Goal: Transaction & Acquisition: Obtain resource

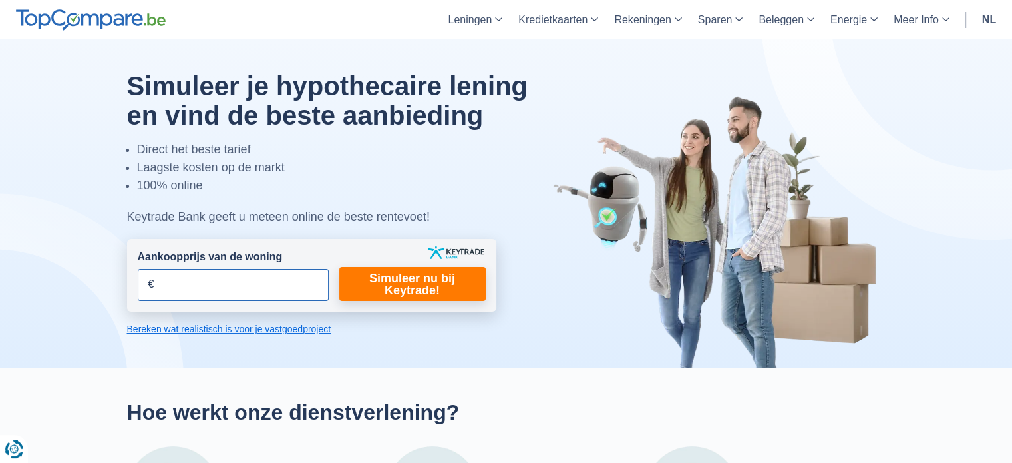
click at [234, 282] on input "Aankoopprijs van de woning" at bounding box center [233, 285] width 191 height 32
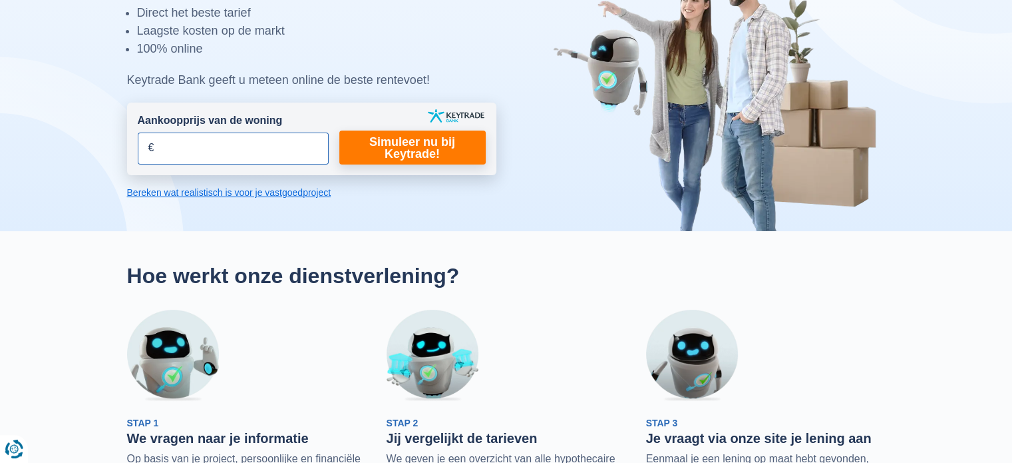
scroll to position [130, 0]
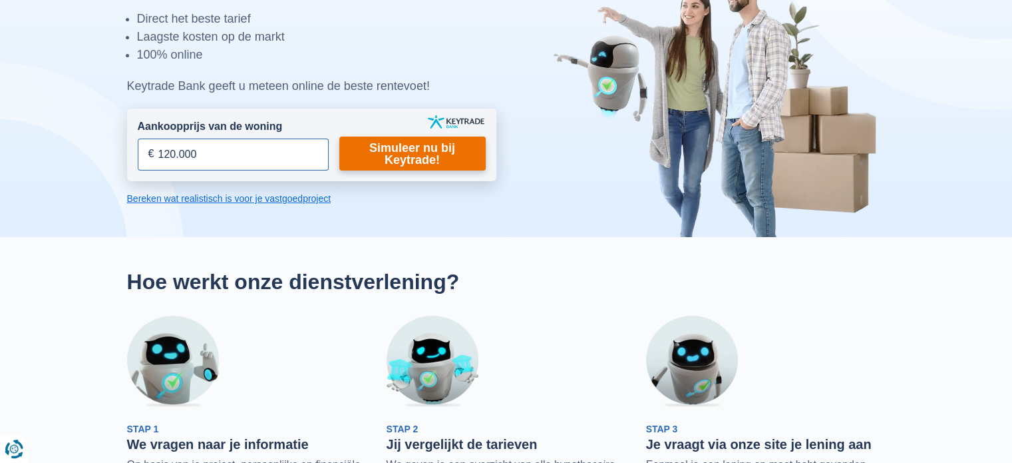
type input "120.000"
click at [436, 157] on link "Simuleer nu bij Keytrade!" at bounding box center [412, 153] width 146 height 34
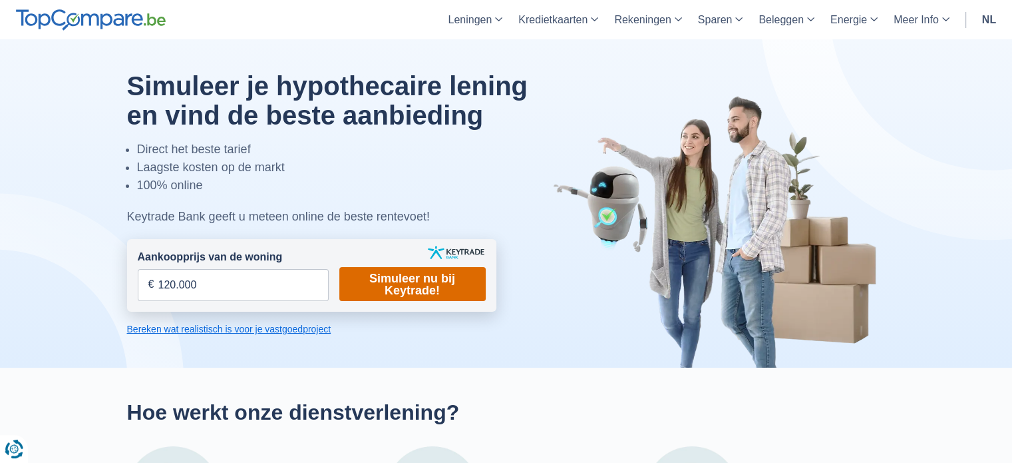
click at [402, 274] on link "Simuleer nu bij Keytrade!" at bounding box center [412, 284] width 146 height 34
click at [405, 284] on link "Simuleer nu bij Keytrade!" at bounding box center [412, 284] width 146 height 34
click at [421, 287] on link "Simuleer nu bij Keytrade!" at bounding box center [412, 284] width 146 height 34
click at [290, 325] on link "Bereken wat realistisch is voor je vastgoedproject" at bounding box center [311, 328] width 369 height 13
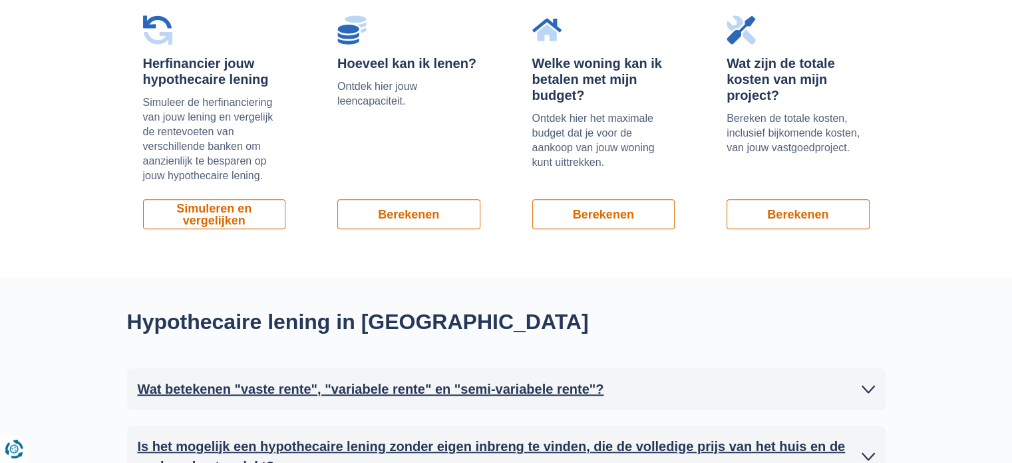
scroll to position [929, 0]
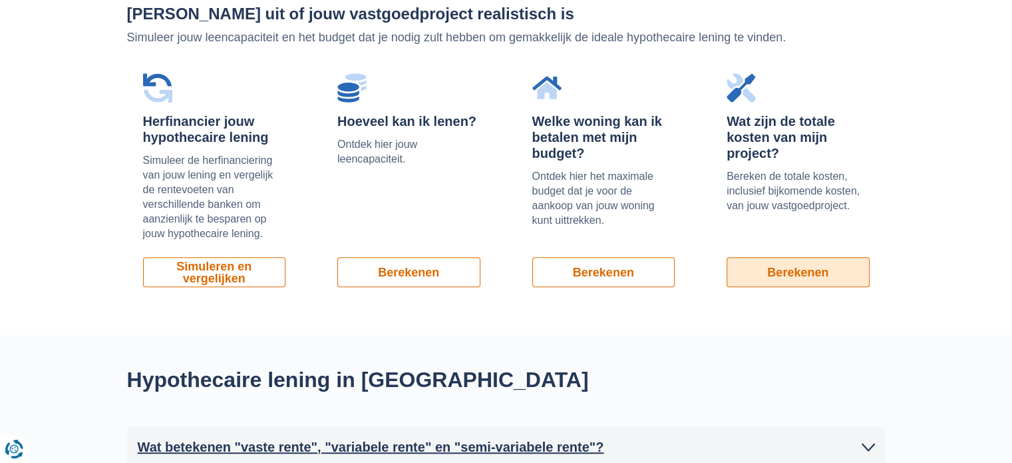
click at [801, 271] on link "Berekenen" at bounding box center [798, 272] width 143 height 30
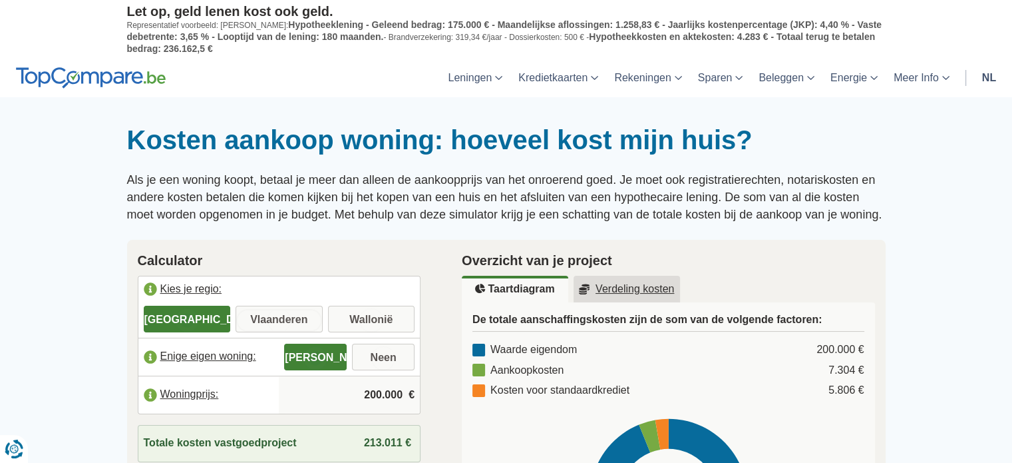
click at [293, 316] on input "Vlaanderen" at bounding box center [279, 320] width 87 height 24
radio input "true"
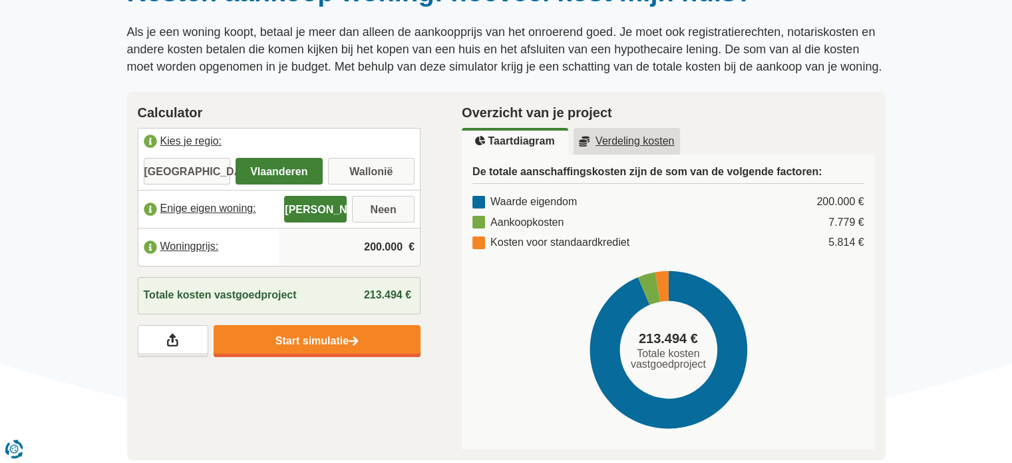
scroll to position [101, 0]
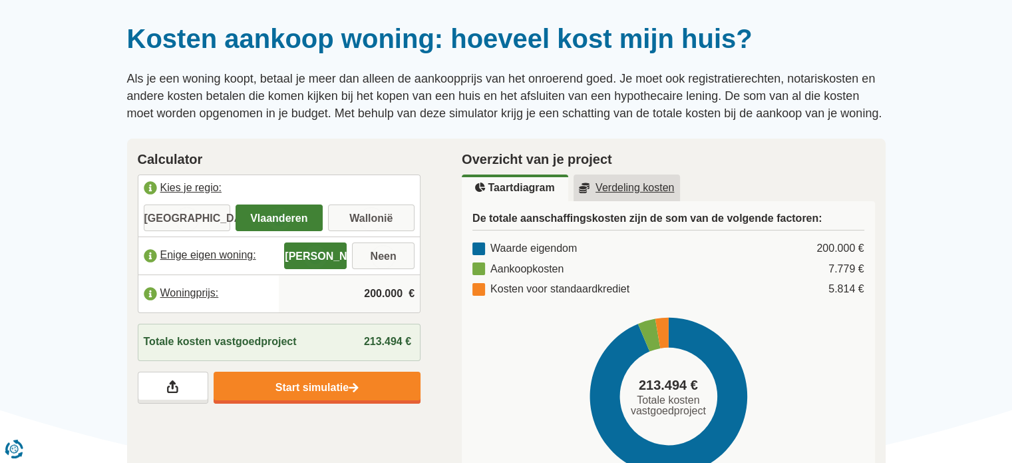
click at [379, 292] on input "200.000" at bounding box center [349, 294] width 130 height 36
type input "120.000"
click at [927, 23] on div at bounding box center [506, 23] width 1012 height 0
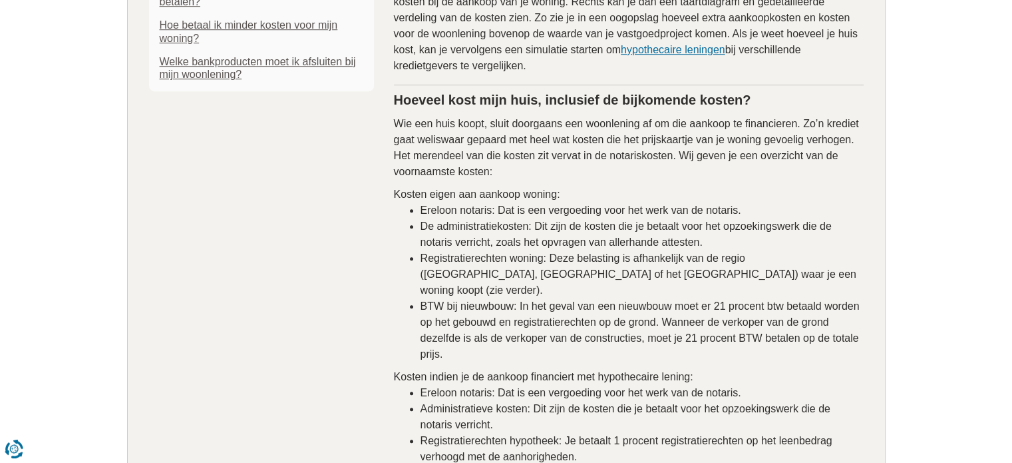
scroll to position [1168, 0]
